Goal: Find specific page/section: Find specific page/section

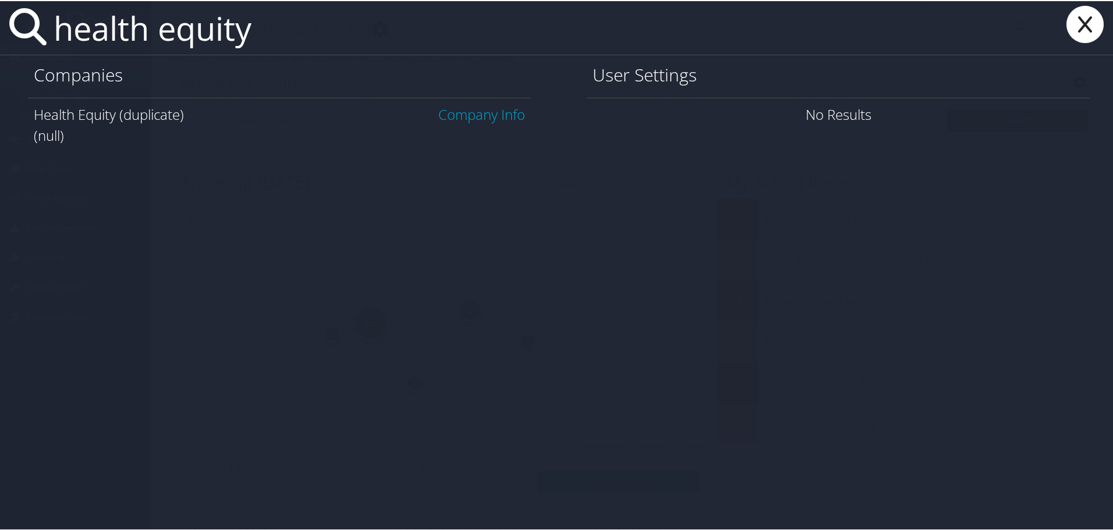
click at [478, 113] on link "Company Info" at bounding box center [481, 113] width 87 height 19
click at [98, 118] on div "Health Equity (duplicate) Company Info" at bounding box center [279, 113] width 491 height 21
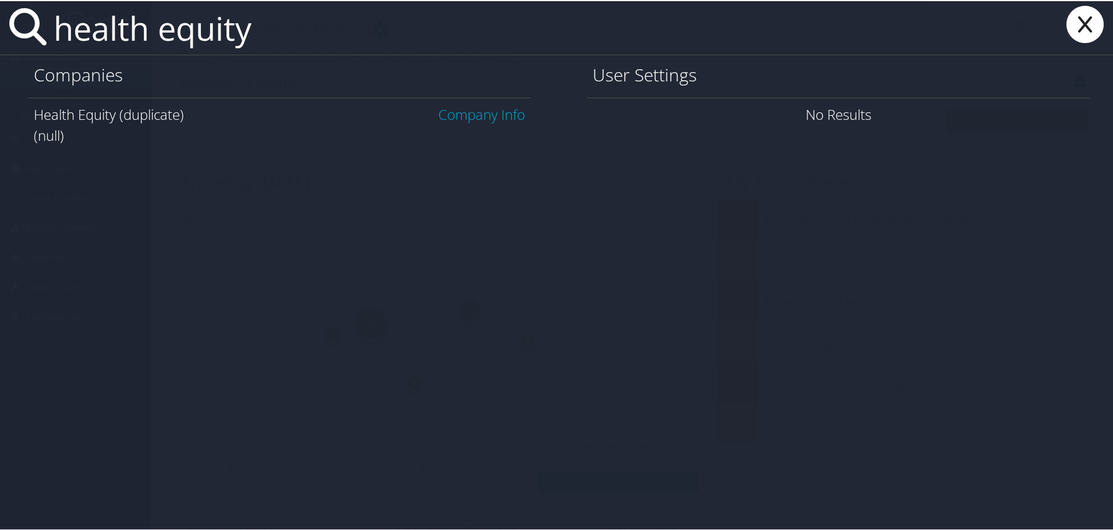
drag, startPoint x: 280, startPoint y: 31, endPoint x: 155, endPoint y: 20, distance: 125.1
click at [155, 20] on input "health equity" at bounding box center [488, 27] width 879 height 54
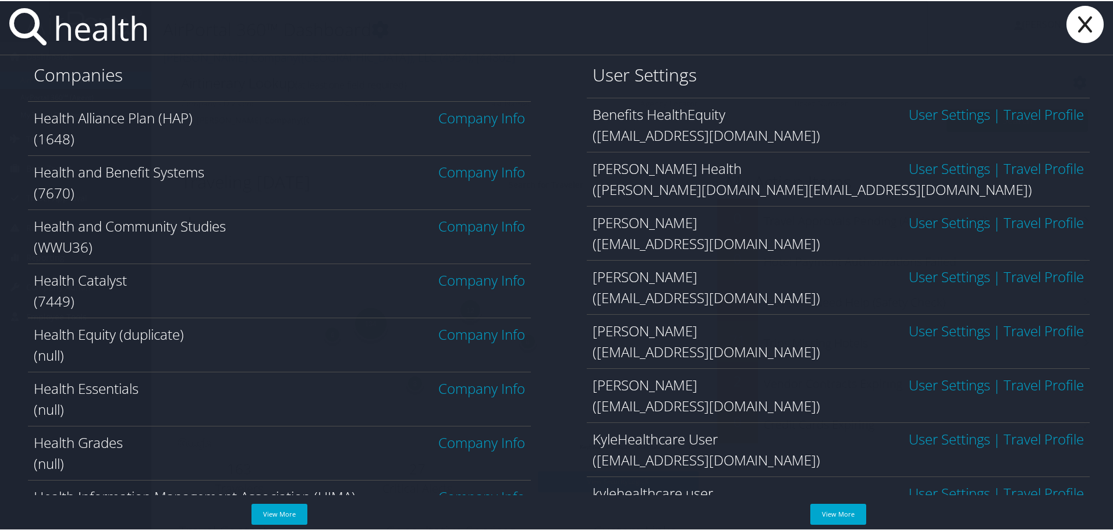
scroll to position [116, 0]
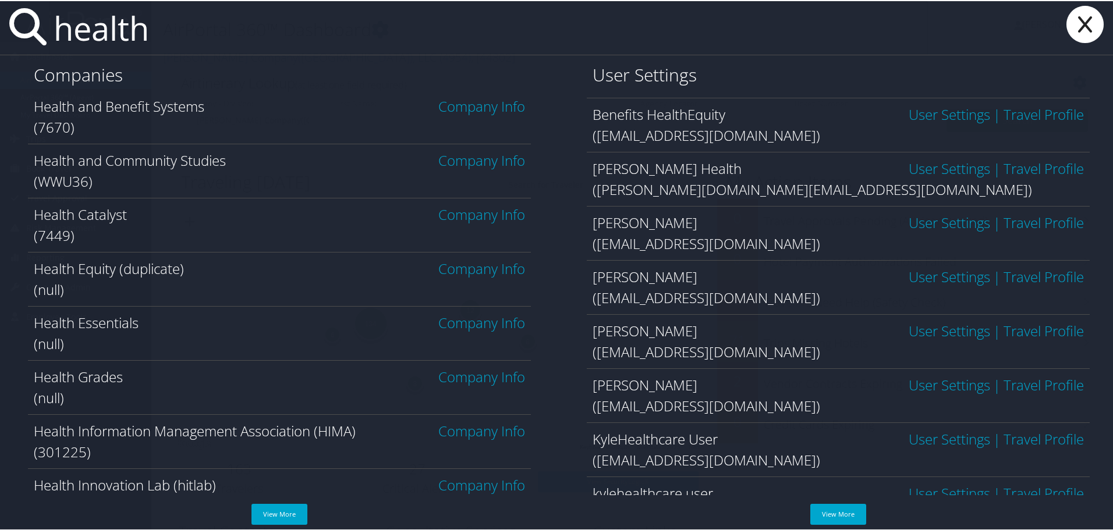
drag, startPoint x: 171, startPoint y: 31, endPoint x: -75, endPoint y: 24, distance: 246.3
click at [0, 24] on html "Menu Dashboards ► AirPortal 360™ (Manager) AirPortal 360™ (Agent) My Travel Das…" at bounding box center [559, 265] width 1118 height 530
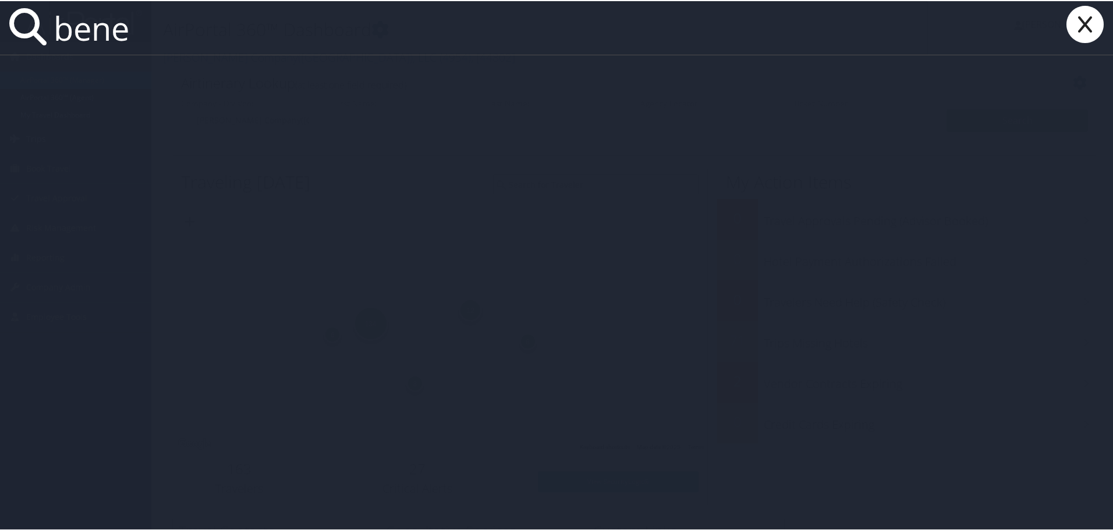
scroll to position [0, 0]
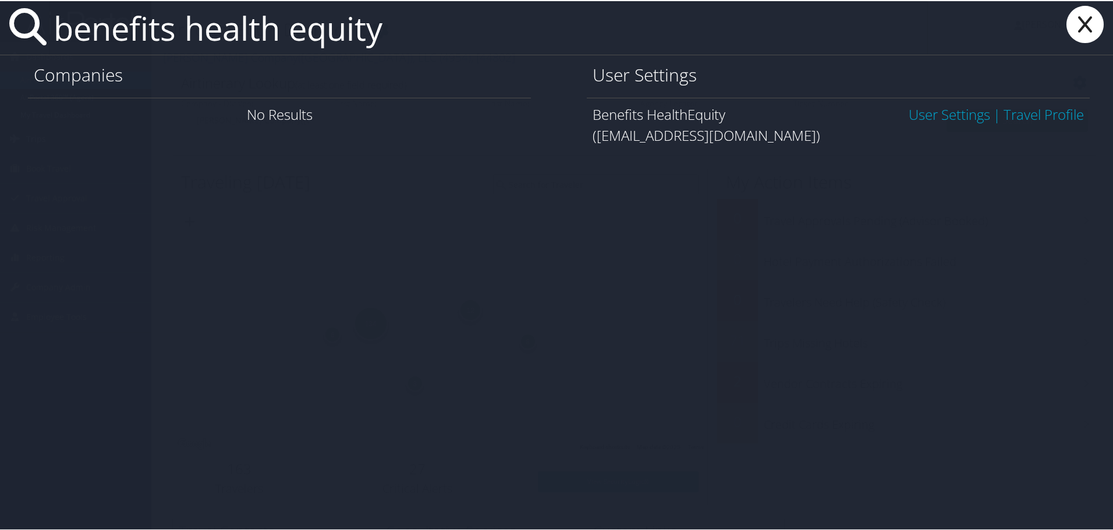
drag, startPoint x: 266, startPoint y: 19, endPoint x: -204, endPoint y: 0, distance: 470.7
click at [0, 0] on html "Menu Dashboards ► AirPortal 360™ (Manager) AirPortal 360™ (Agent) My Travel Das…" at bounding box center [559, 265] width 1118 height 530
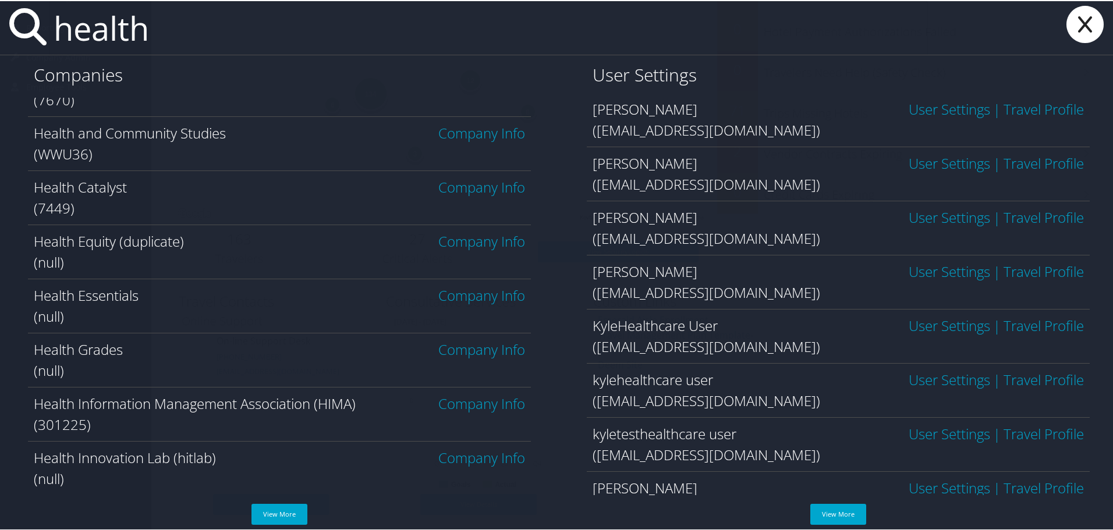
scroll to position [116, 0]
drag, startPoint x: 144, startPoint y: 10, endPoint x: 137, endPoint y: 13, distance: 8.3
click at [143, 13] on input "health" at bounding box center [488, 27] width 879 height 54
drag, startPoint x: 236, startPoint y: 41, endPoint x: 221, endPoint y: 32, distance: 17.8
click at [236, 41] on input "health" at bounding box center [488, 27] width 879 height 54
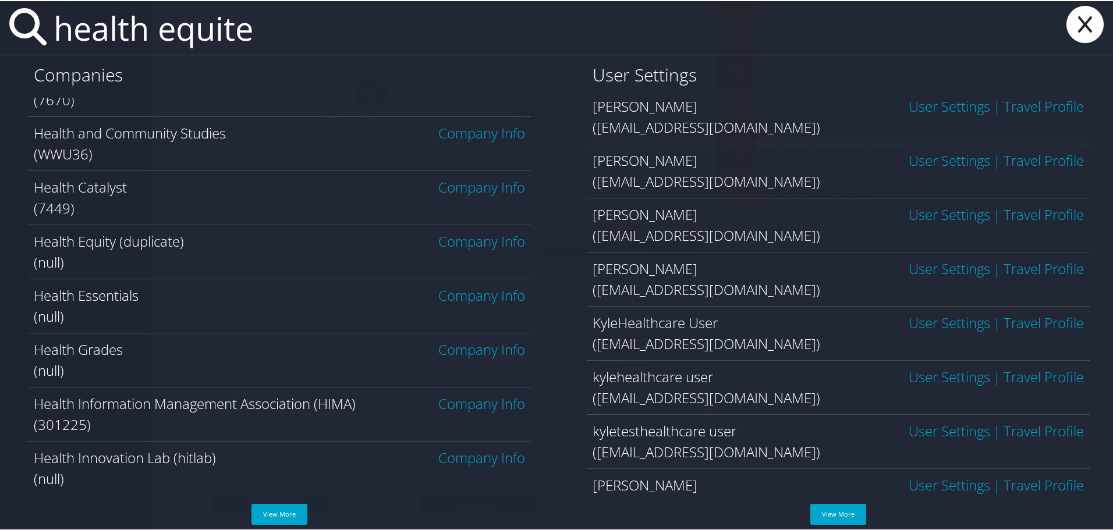
scroll to position [0, 0]
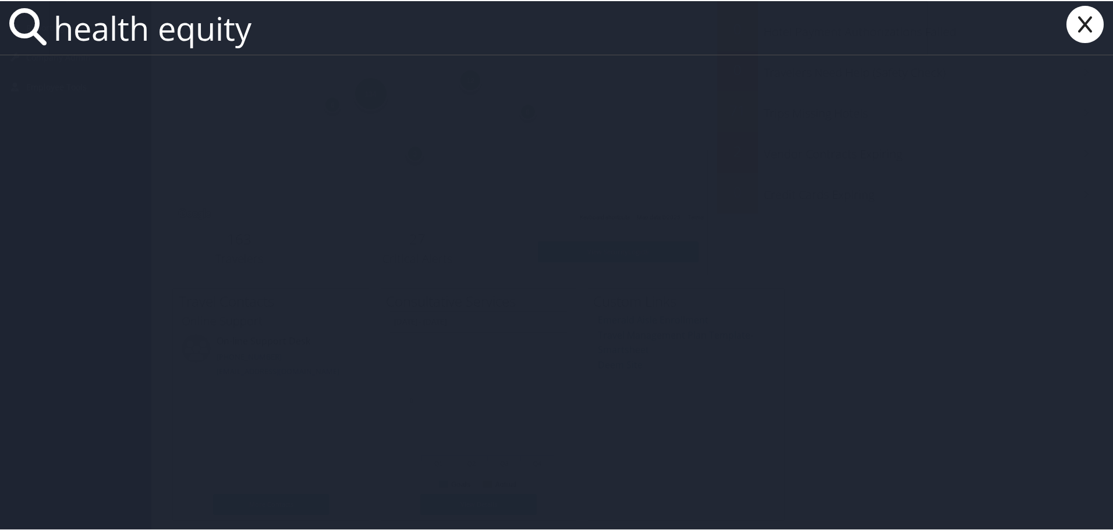
type input "health equity"
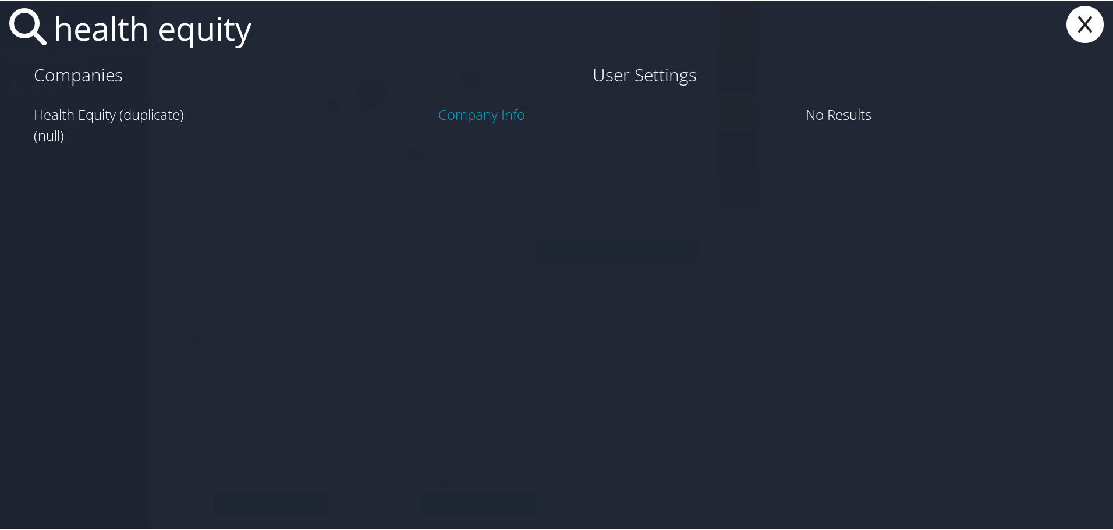
click at [490, 118] on link "Company Info" at bounding box center [481, 113] width 87 height 19
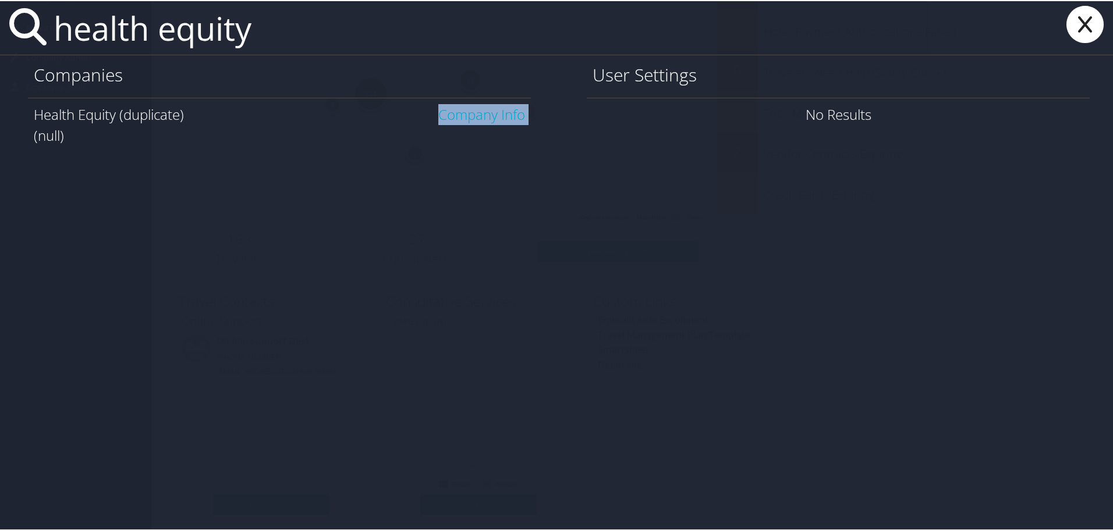
click at [490, 118] on link "Company Info" at bounding box center [481, 113] width 87 height 19
click at [494, 118] on link "Company Info" at bounding box center [481, 113] width 87 height 19
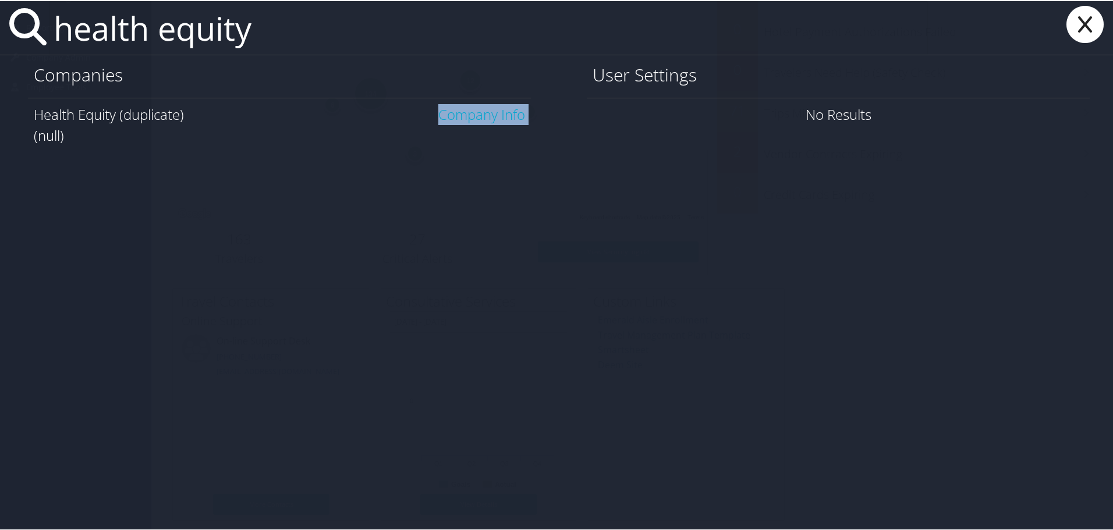
click at [494, 118] on link "Company Info" at bounding box center [481, 113] width 87 height 19
drag, startPoint x: 269, startPoint y: 41, endPoint x: -58, endPoint y: 59, distance: 327.6
click at [0, 59] on html "Menu Dashboards ► AirPortal 360™ (Manager) AirPortal 360™ (Agent) My Travel Das…" at bounding box center [559, 35] width 1118 height 530
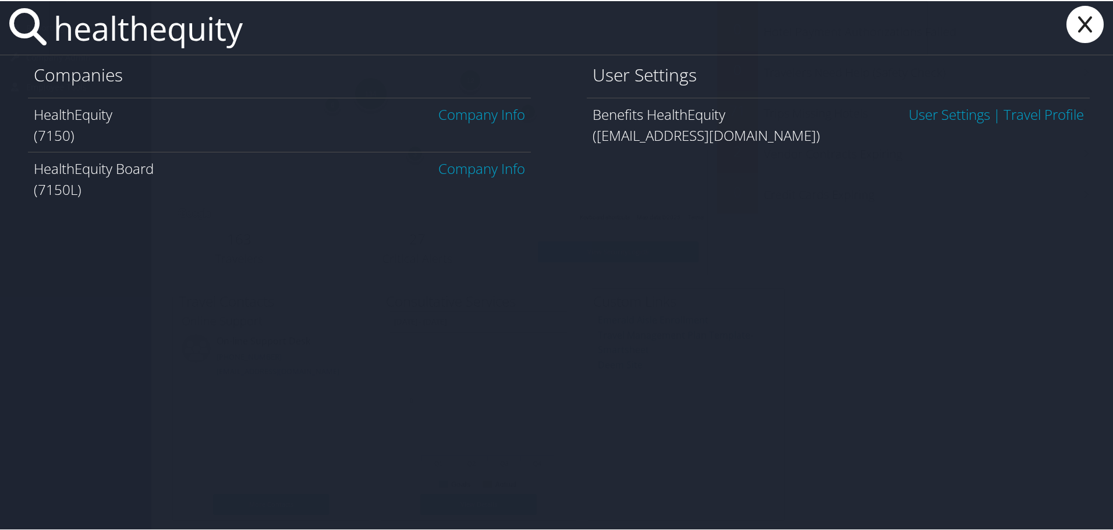
type input "healthequity"
click at [455, 121] on link "Company Info" at bounding box center [481, 113] width 87 height 19
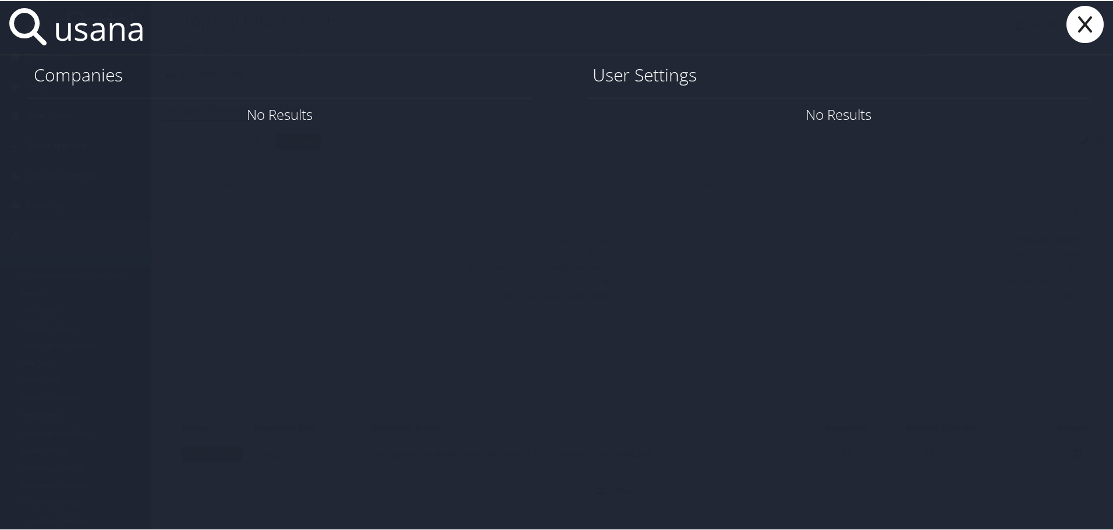
type input "usana"
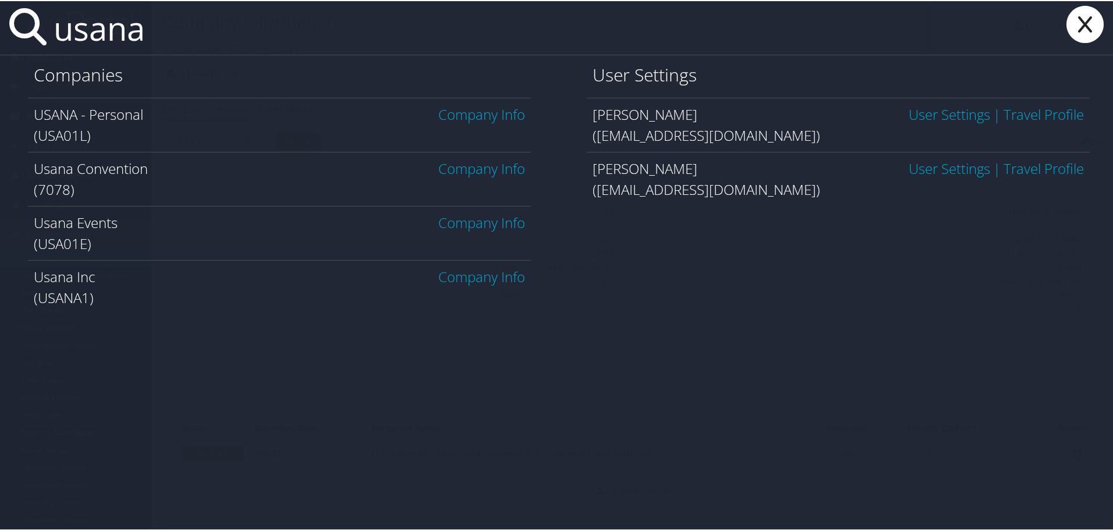
click at [465, 282] on link "Company Info" at bounding box center [481, 275] width 87 height 19
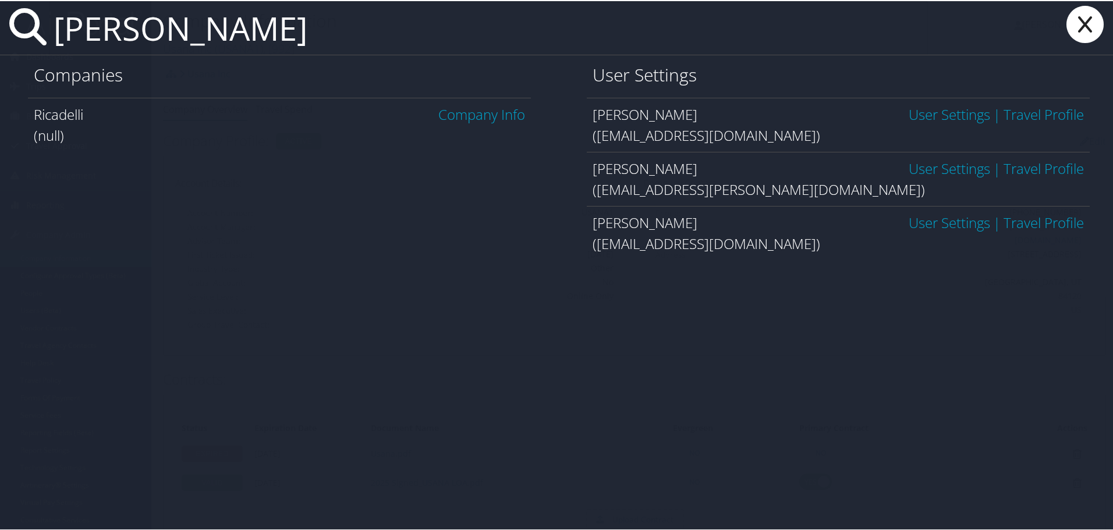
type input "[PERSON_NAME]"
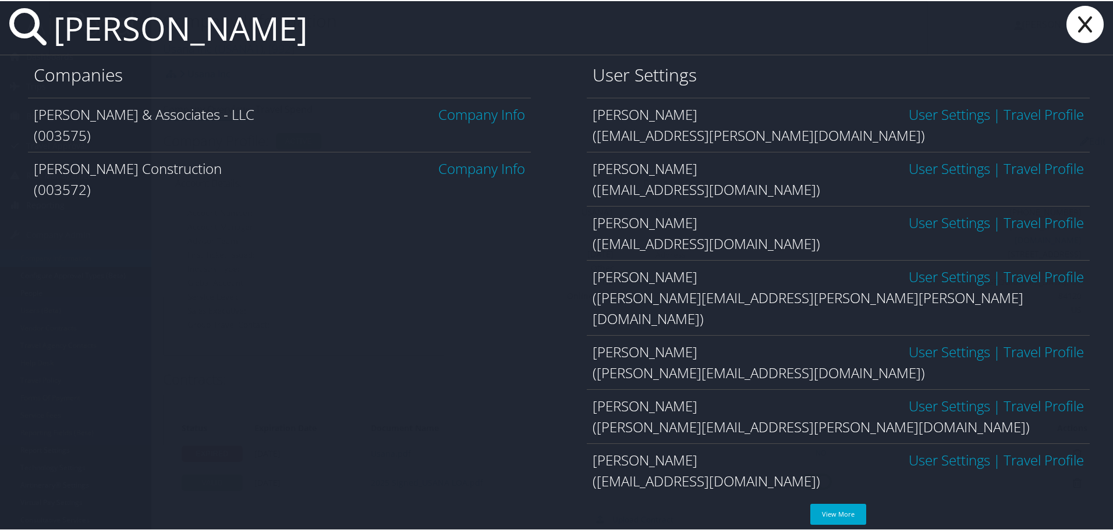
click at [461, 168] on link "Company Info" at bounding box center [481, 167] width 87 height 19
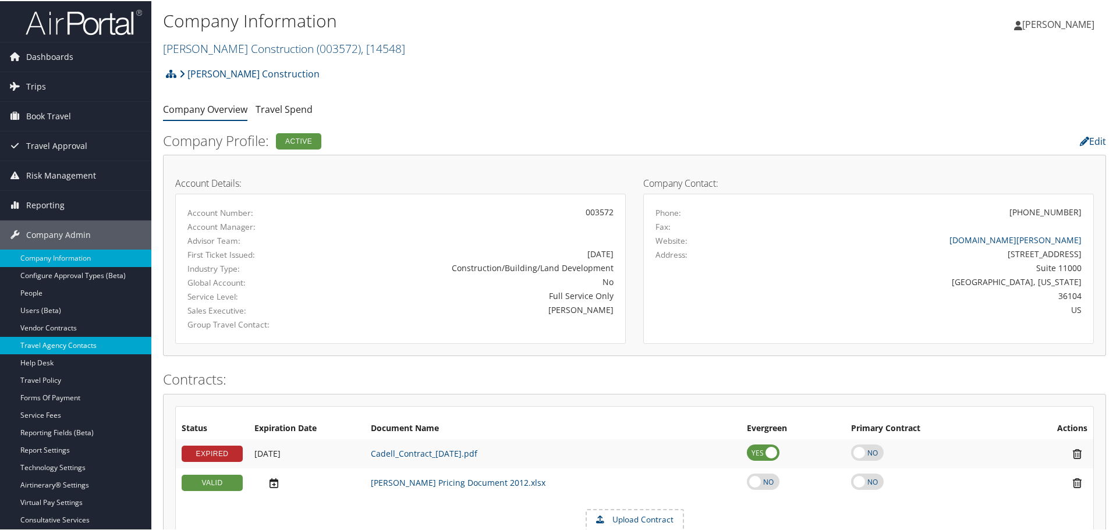
click at [58, 346] on link "Travel Agency Contacts" at bounding box center [75, 344] width 151 height 17
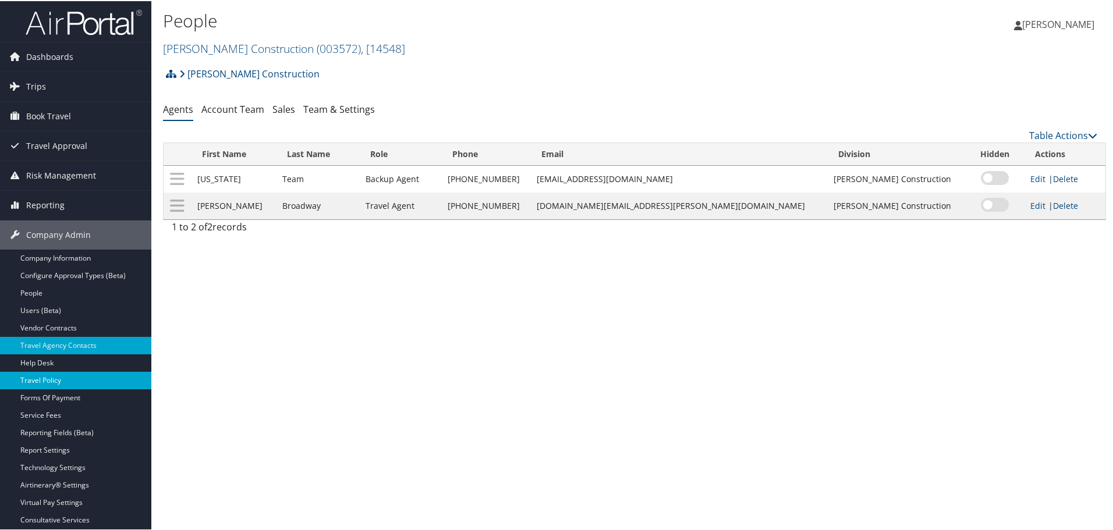
click at [61, 377] on link "Travel Policy" at bounding box center [75, 379] width 151 height 17
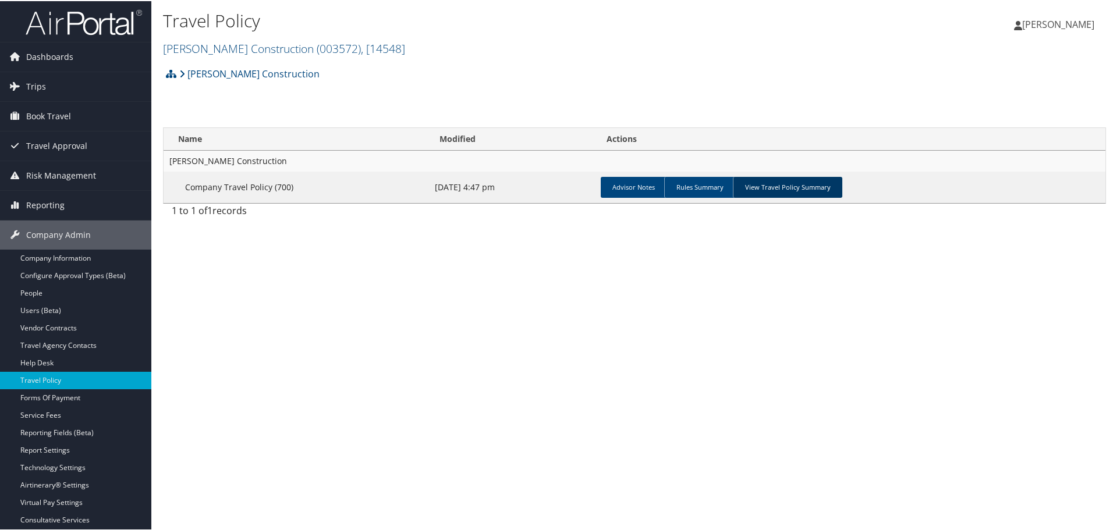
click at [764, 186] on link "View Travel Policy Summary" at bounding box center [787, 186] width 109 height 21
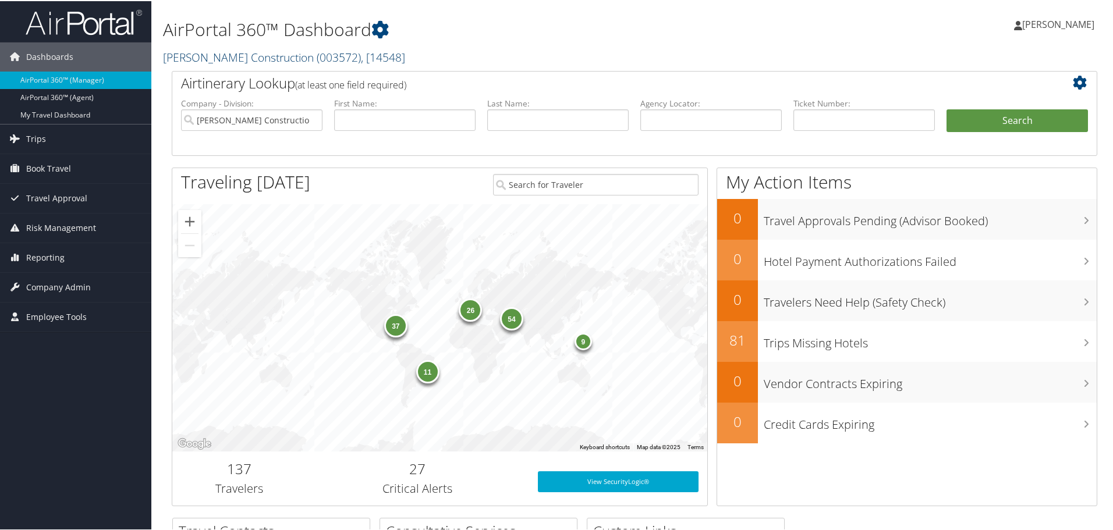
click at [205, 54] on link "[PERSON_NAME] Construction ( 003572 ) , [ 14548 ]" at bounding box center [284, 56] width 242 height 16
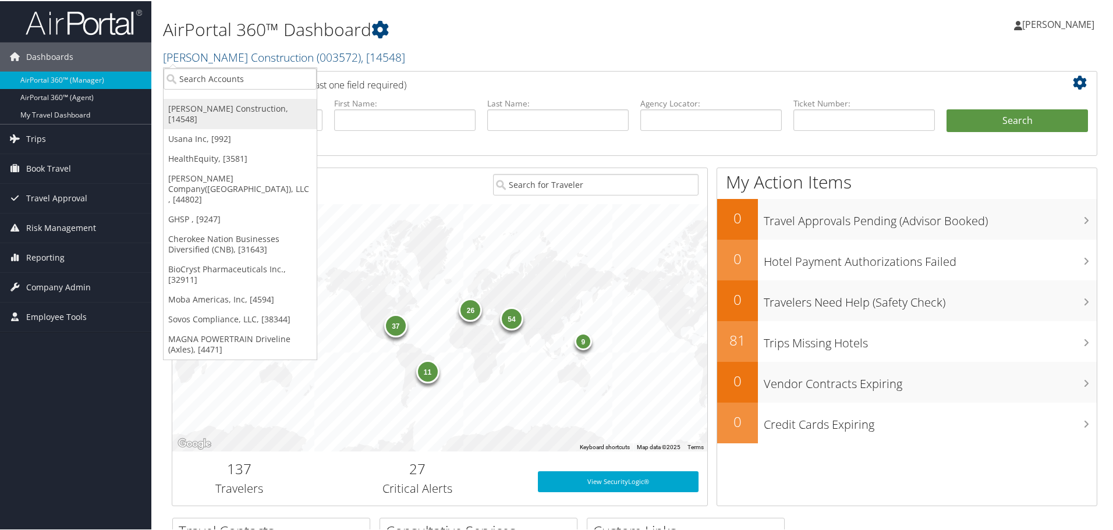
click at [230, 105] on link "[PERSON_NAME] Construction, [14548]" at bounding box center [240, 113] width 153 height 30
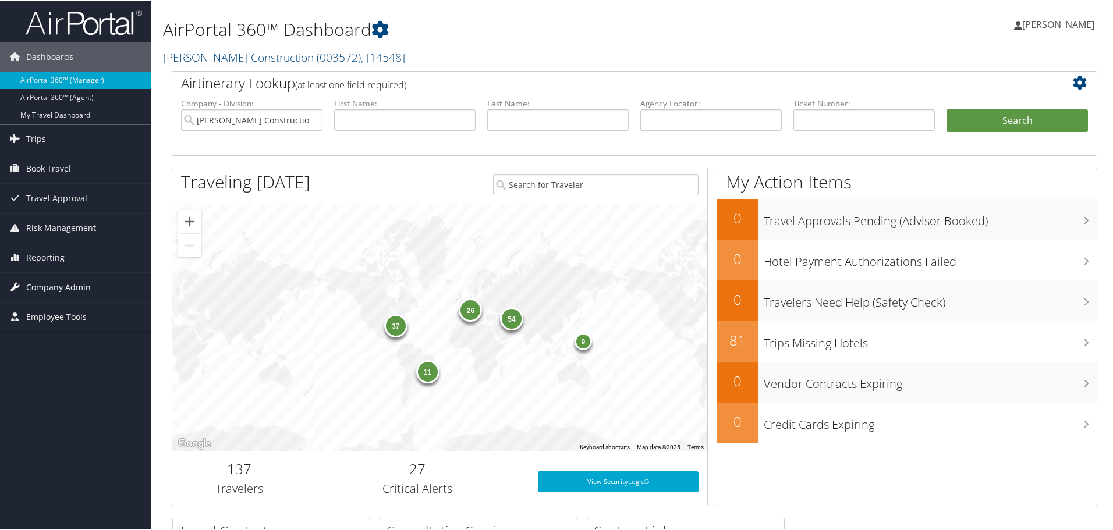
click at [48, 285] on span "Company Admin" at bounding box center [58, 286] width 65 height 29
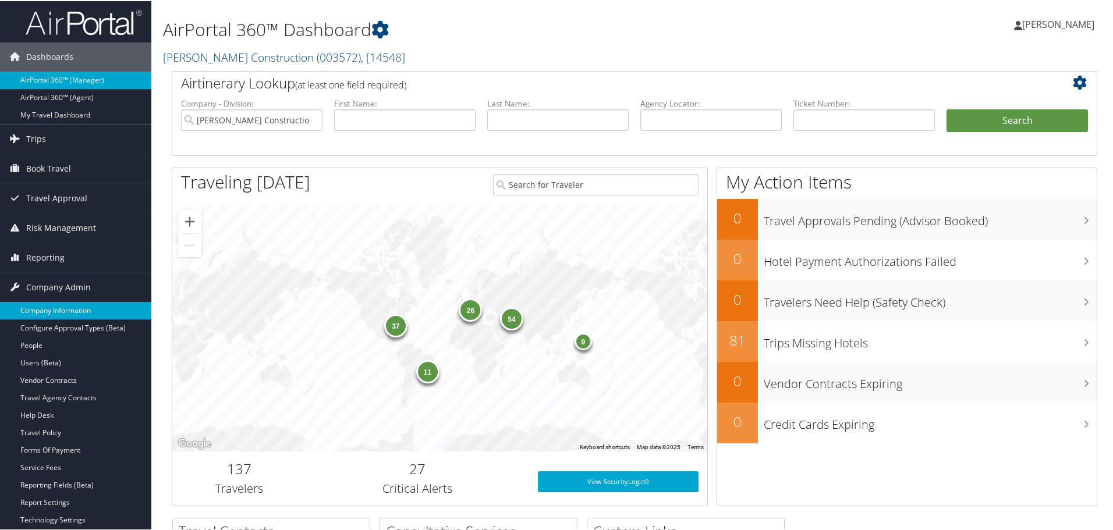
click at [52, 310] on link "Company Information" at bounding box center [75, 309] width 151 height 17
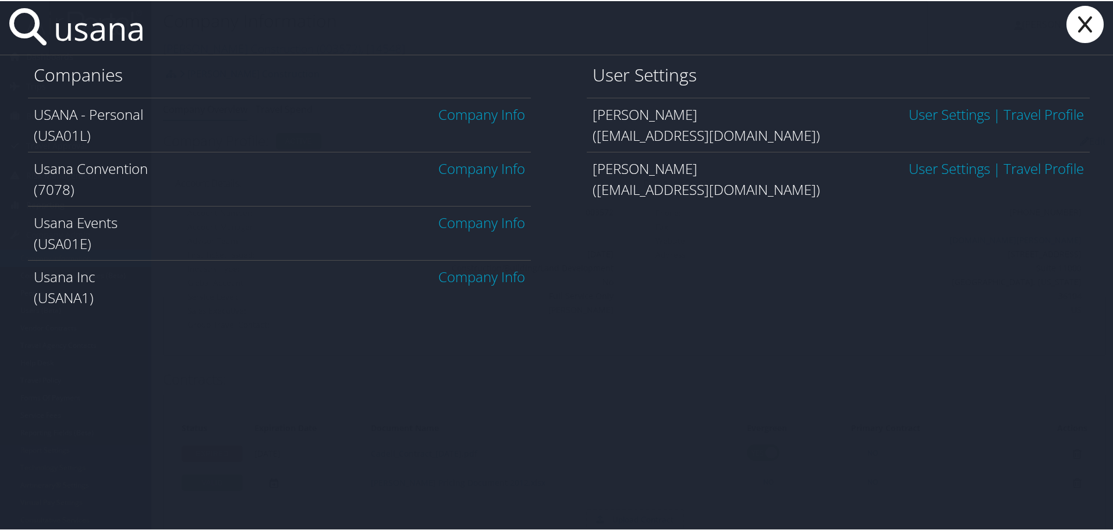
type input "usana"
click at [471, 281] on link "Company Info" at bounding box center [481, 275] width 87 height 19
type input "u"
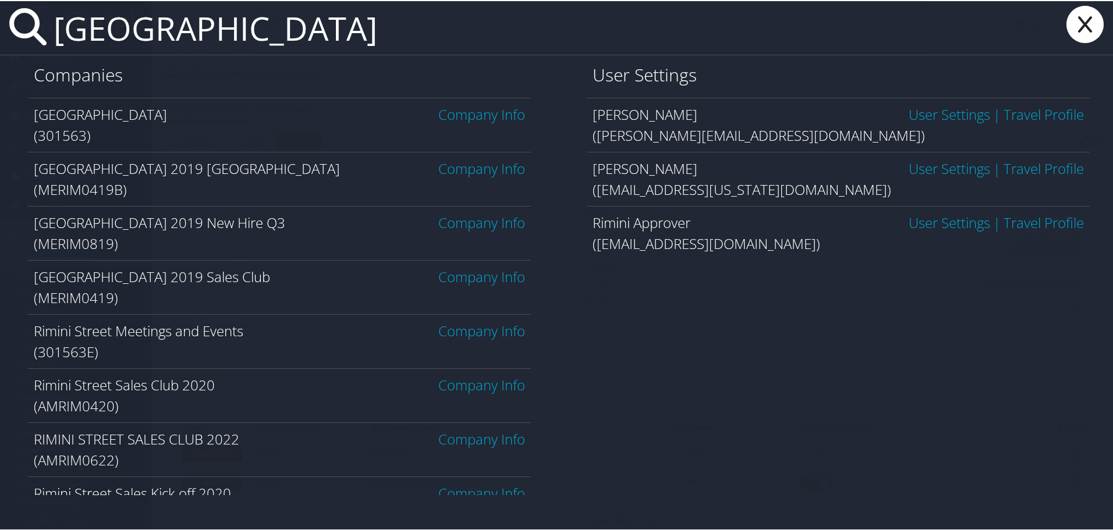
type input "rimini"
click at [182, 55] on div "Companies" at bounding box center [279, 75] width 503 height 42
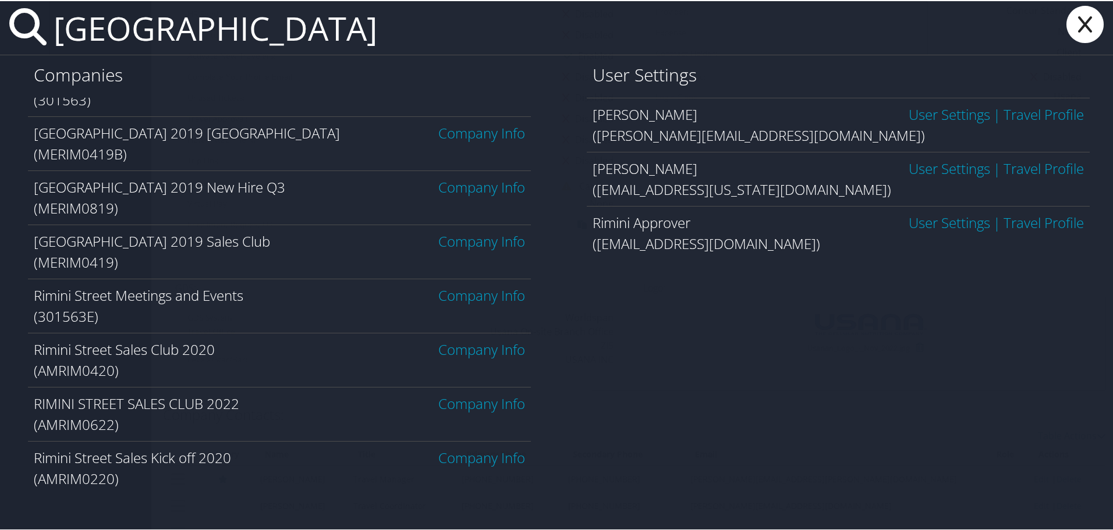
scroll to position [697, 0]
click at [476, 131] on link "Company Info" at bounding box center [481, 131] width 87 height 19
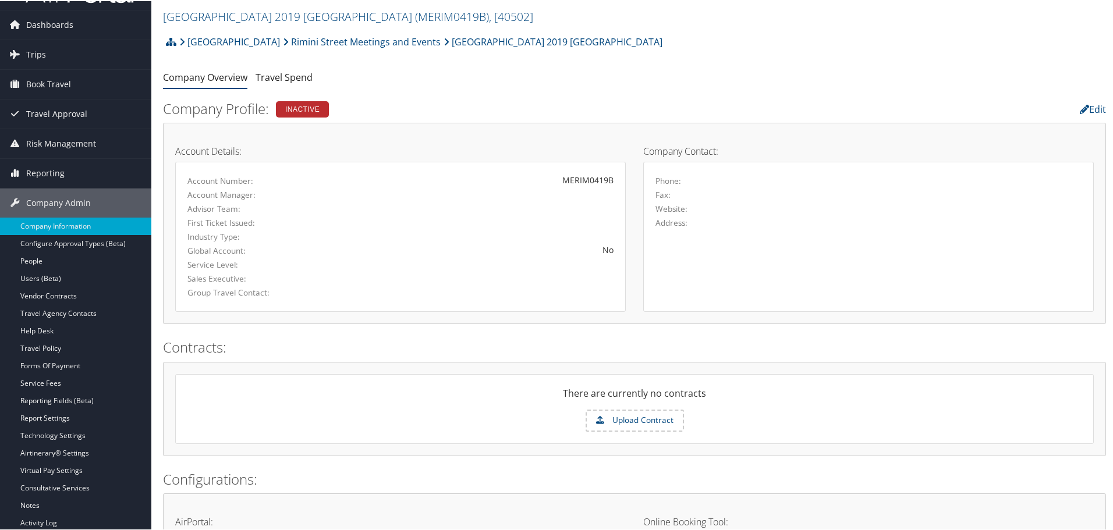
scroll to position [58, 0]
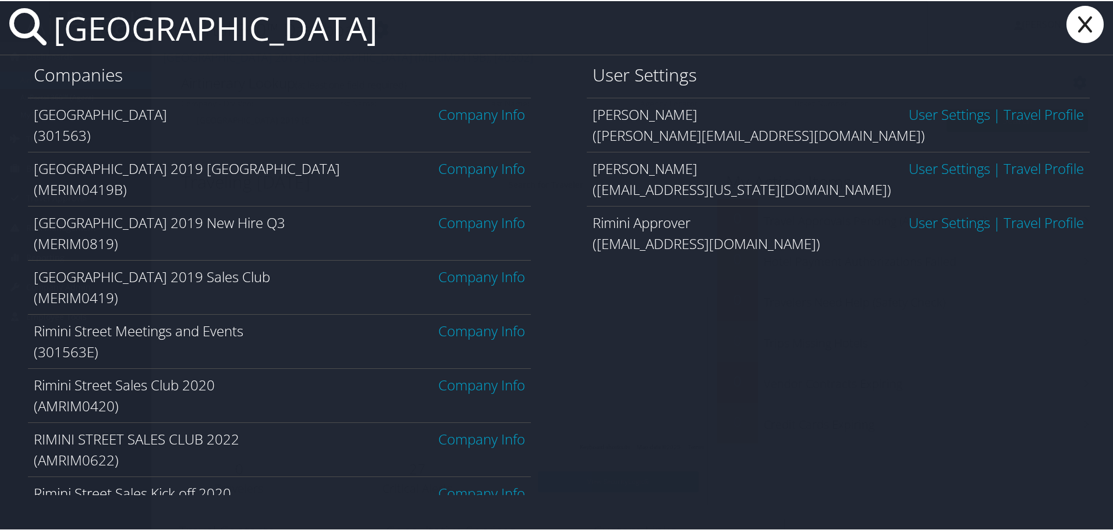
type input "[GEOGRAPHIC_DATA]"
click at [474, 114] on link "Company Info" at bounding box center [481, 113] width 87 height 19
